Goal: Browse casually

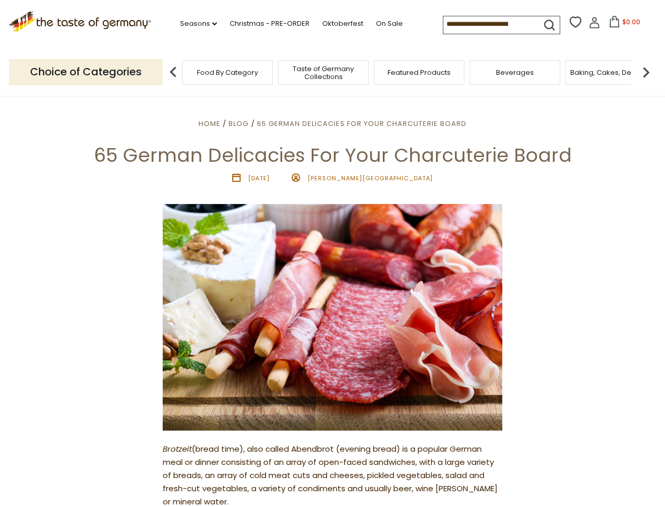
click at [332, 253] on img at bounding box center [333, 317] width 340 height 226
click at [194, 24] on link "Seasons dropdown_arrow" at bounding box center [198, 24] width 37 height 12
click at [489, 24] on input at bounding box center [487, 23] width 89 height 15
click at [622, 25] on span "$0.00" at bounding box center [631, 21] width 18 height 9
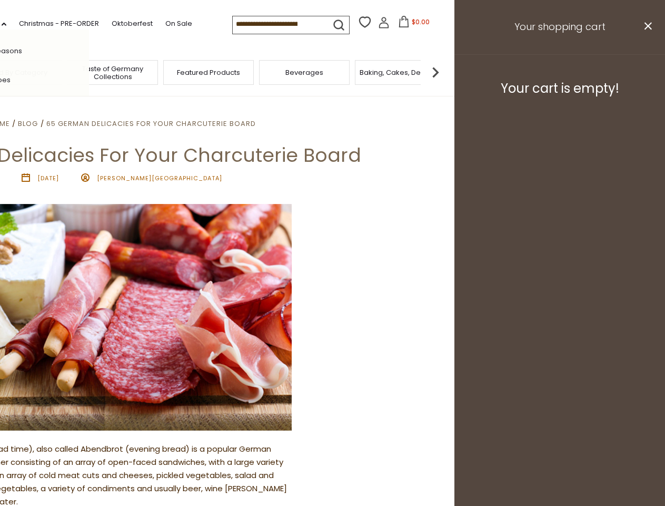
click at [89, 72] on div "All Seasons Recipes Game Day [DATE] [DATE] [DATE][PERSON_NAME] [DATE] Springfes…" at bounding box center [29, 252] width 120 height 447
click at [646, 72] on footer "Your cart is empty!" at bounding box center [559, 88] width 211 height 68
